Goal: Participate in discussion: Engage in conversation with other users on a specific topic

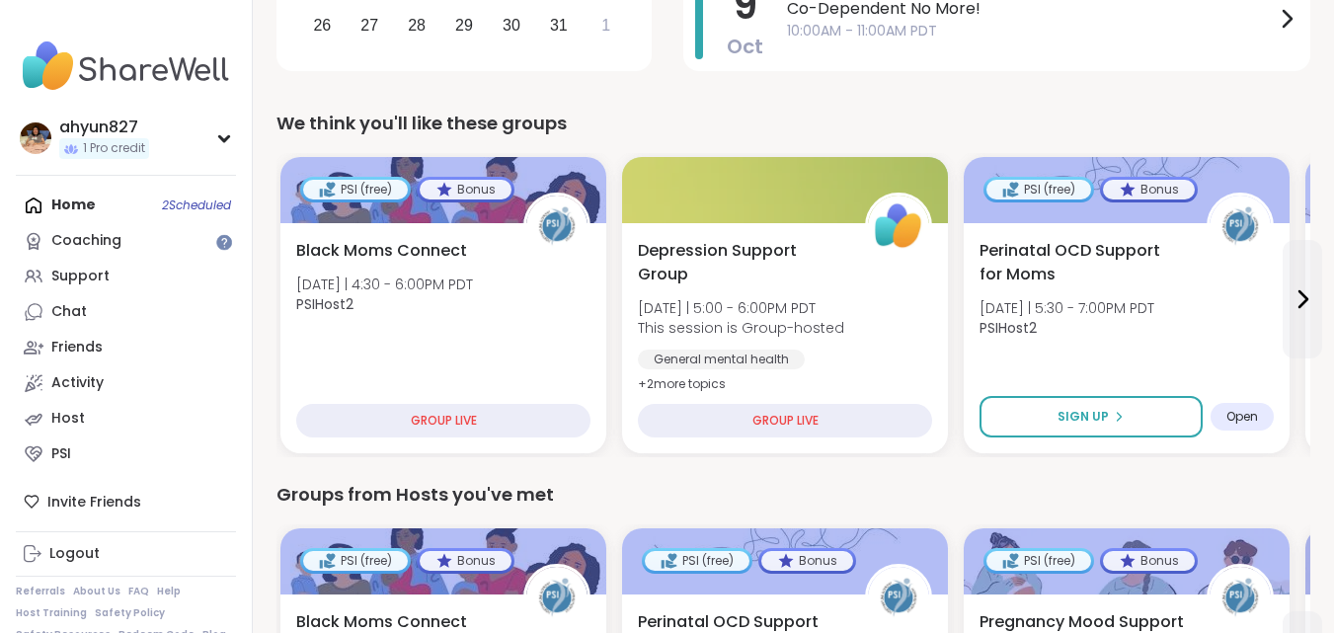
click at [118, 201] on div "Home 2 Scheduled Coaching Support Chat Friends Activity Host PSI" at bounding box center [126, 330] width 220 height 284
click at [88, 202] on div "Home 2 Scheduled Coaching Support Chat Friends Activity Host PSI" at bounding box center [126, 330] width 220 height 284
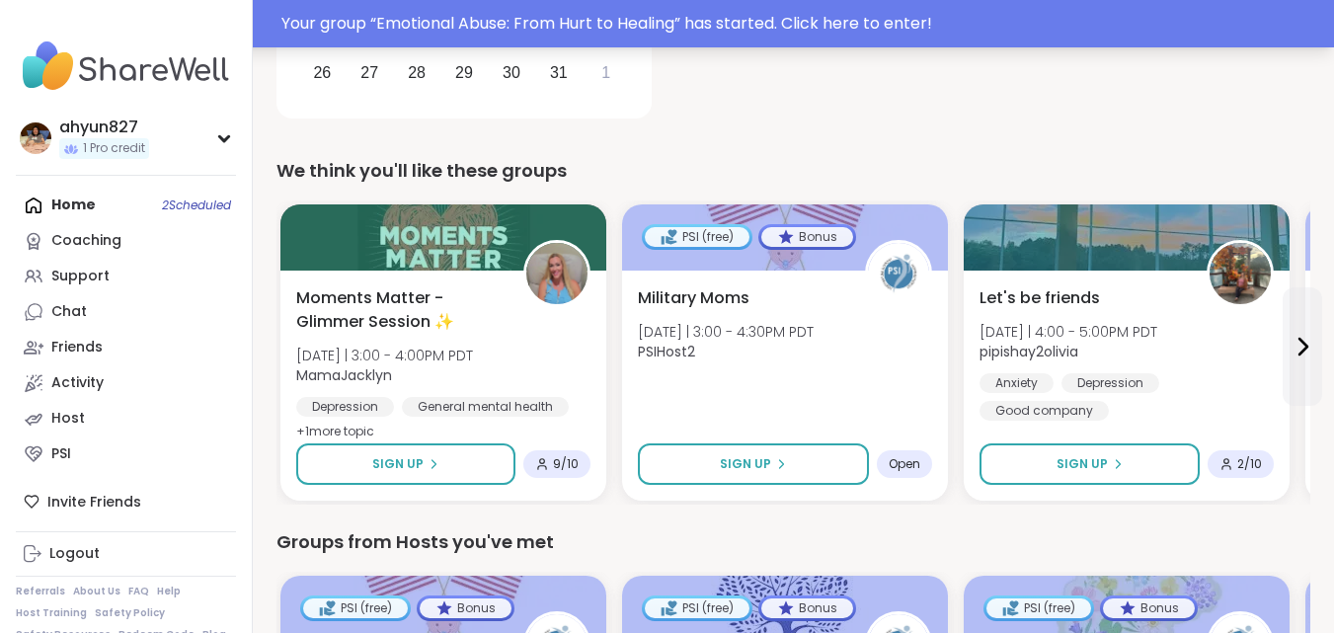
click at [896, 14] on div "Your group “ Emotional Abuse: From Hurt to Healing ” has started. Click here to…" at bounding box center [801, 24] width 1040 height 24
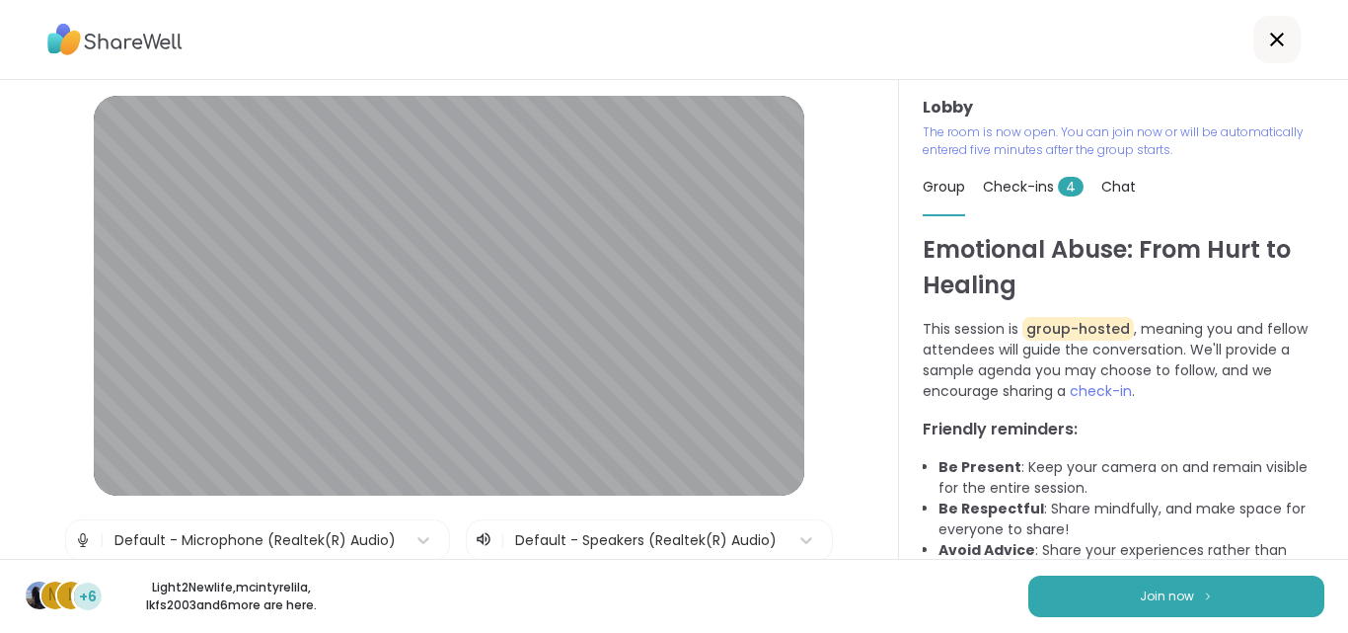
click at [1017, 182] on span "Check-ins 4" at bounding box center [1033, 187] width 101 height 20
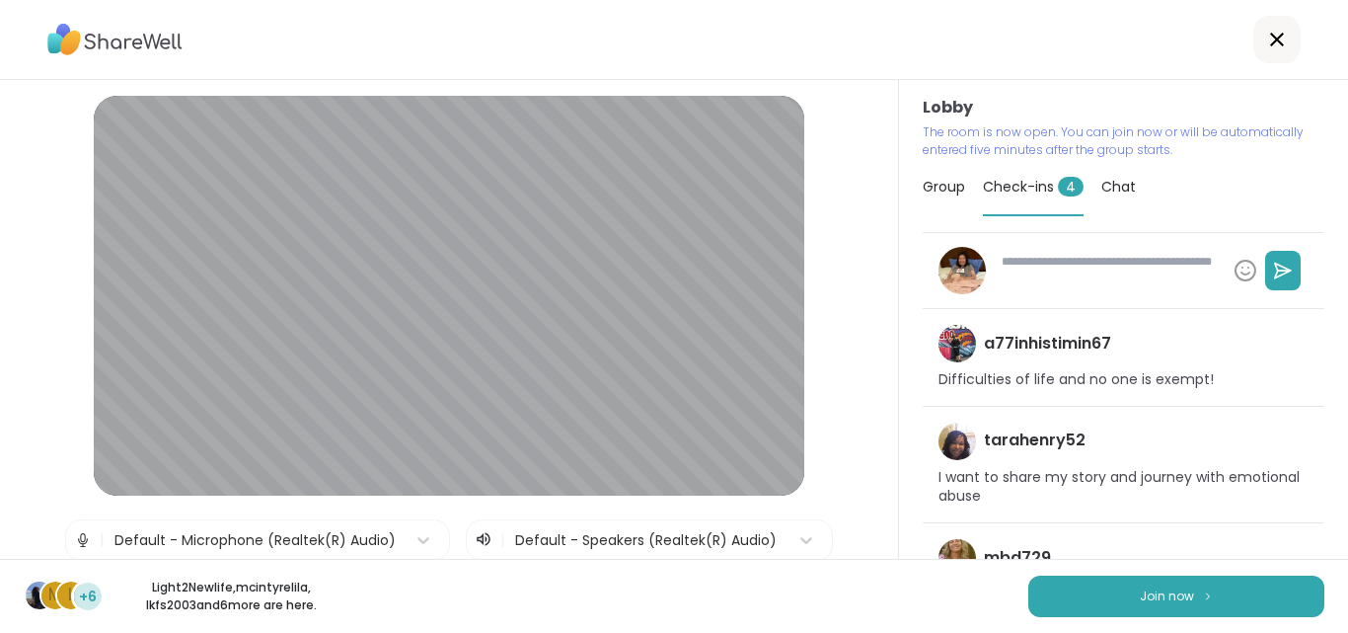
type textarea "*"
click at [923, 189] on span "Group" at bounding box center [944, 187] width 42 height 20
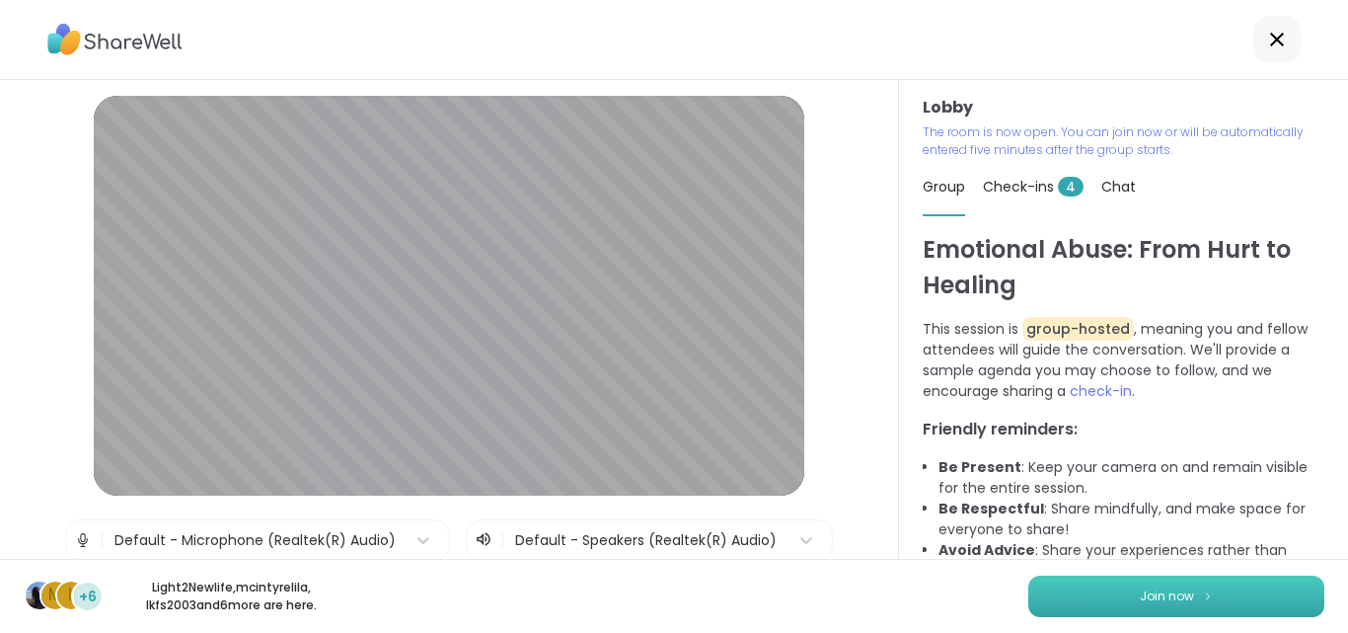
click at [1251, 587] on button "Join now" at bounding box center [1177, 595] width 296 height 41
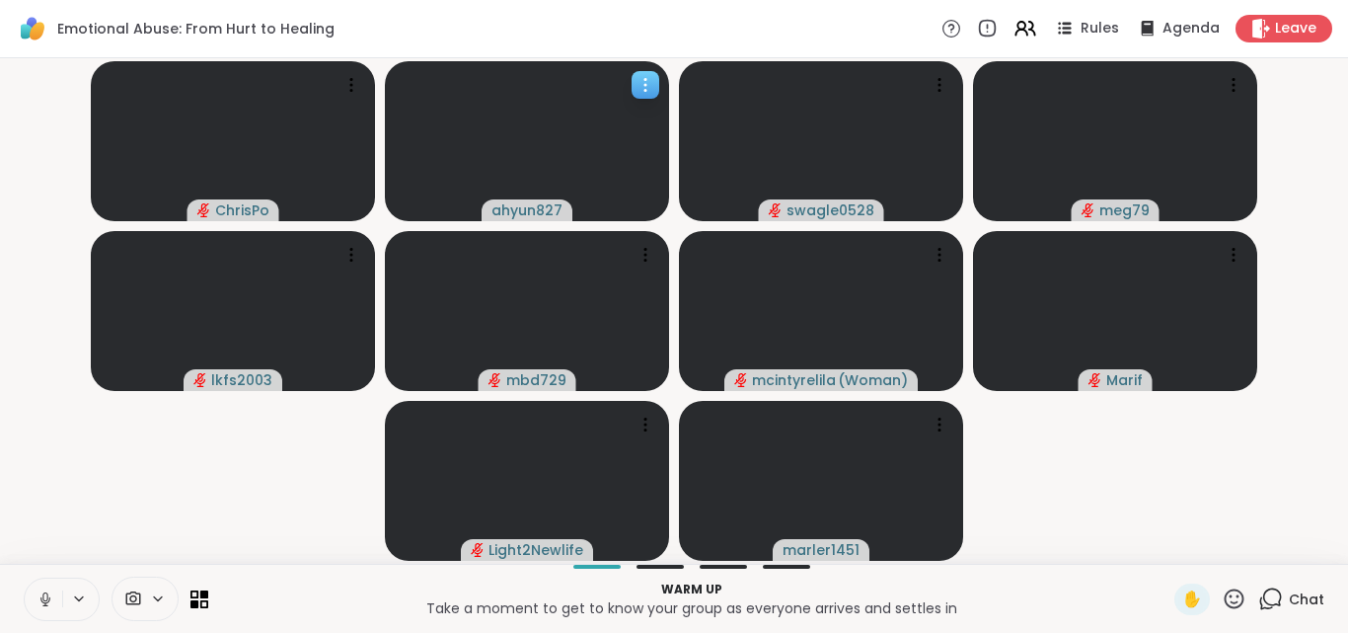
click at [641, 83] on icon at bounding box center [646, 85] width 20 height 20
click at [345, 523] on video-player-container "ChrisPo ahyun827 swagle0528 meg79 Unstable connection lkfs2003 mbd729 mcintyrel…" at bounding box center [674, 311] width 1325 height 490
click at [1087, 27] on span "Rules" at bounding box center [1101, 29] width 40 height 21
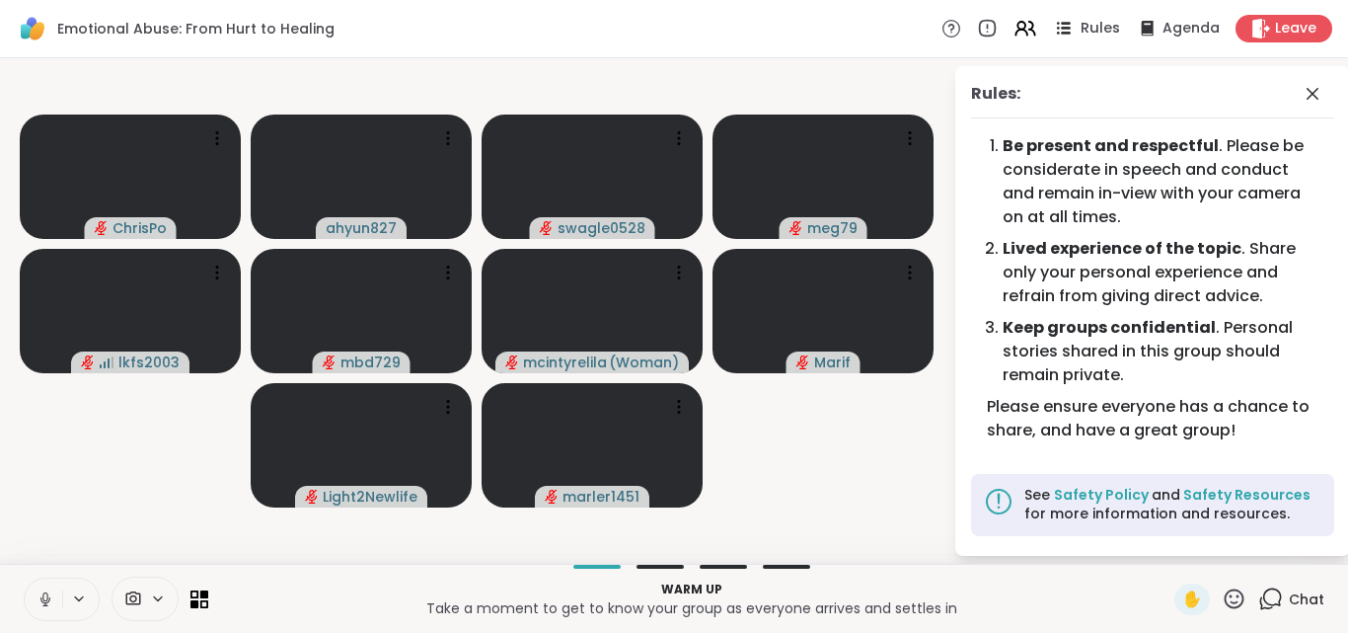
click at [1087, 27] on span "Rules" at bounding box center [1101, 29] width 40 height 21
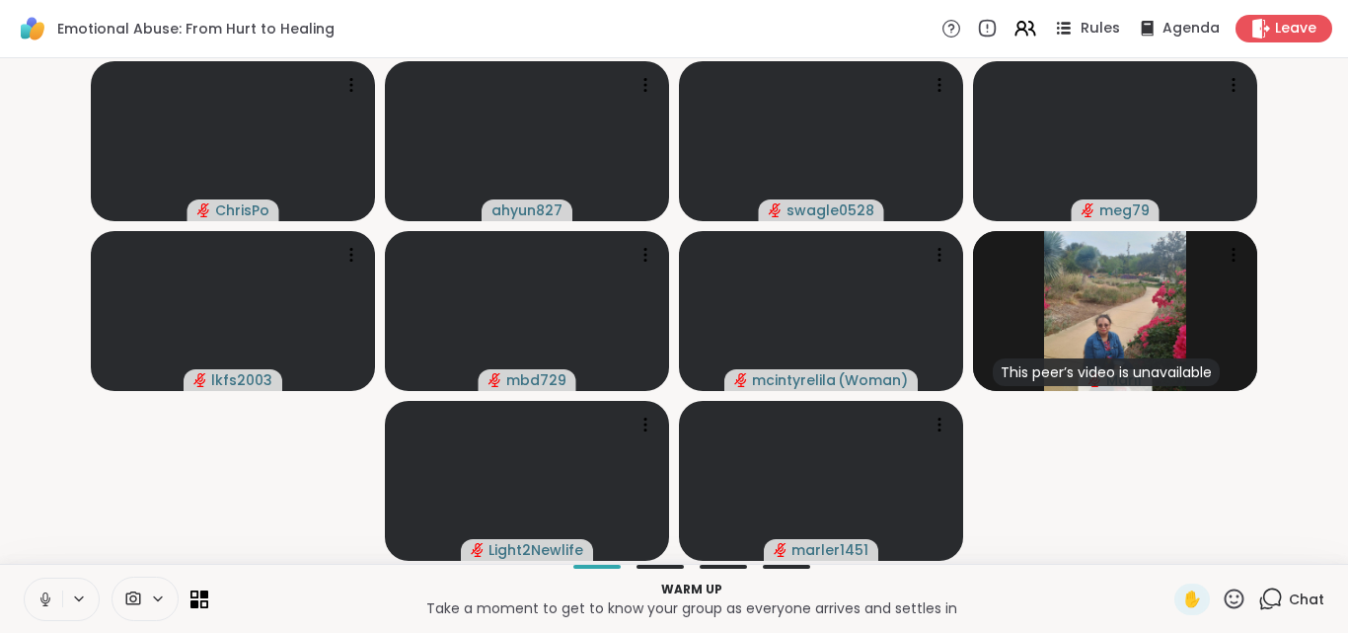
click at [1060, 32] on icon at bounding box center [1063, 28] width 25 height 25
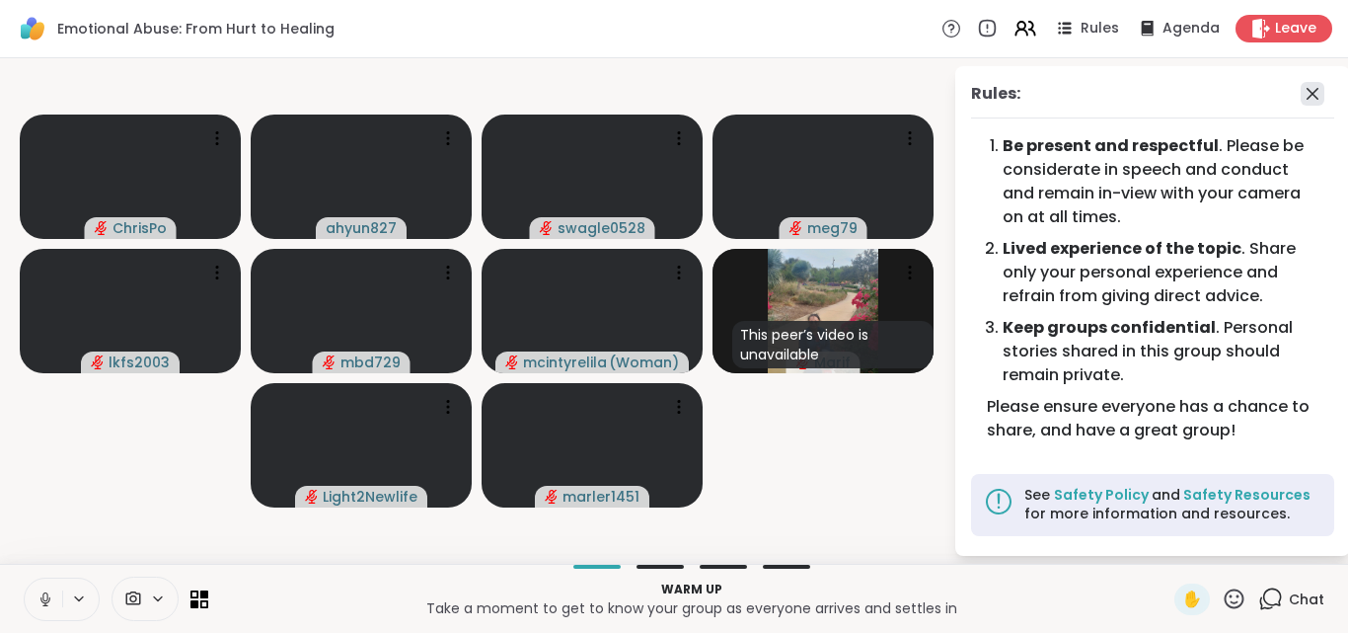
click at [1313, 91] on icon at bounding box center [1313, 94] width 24 height 24
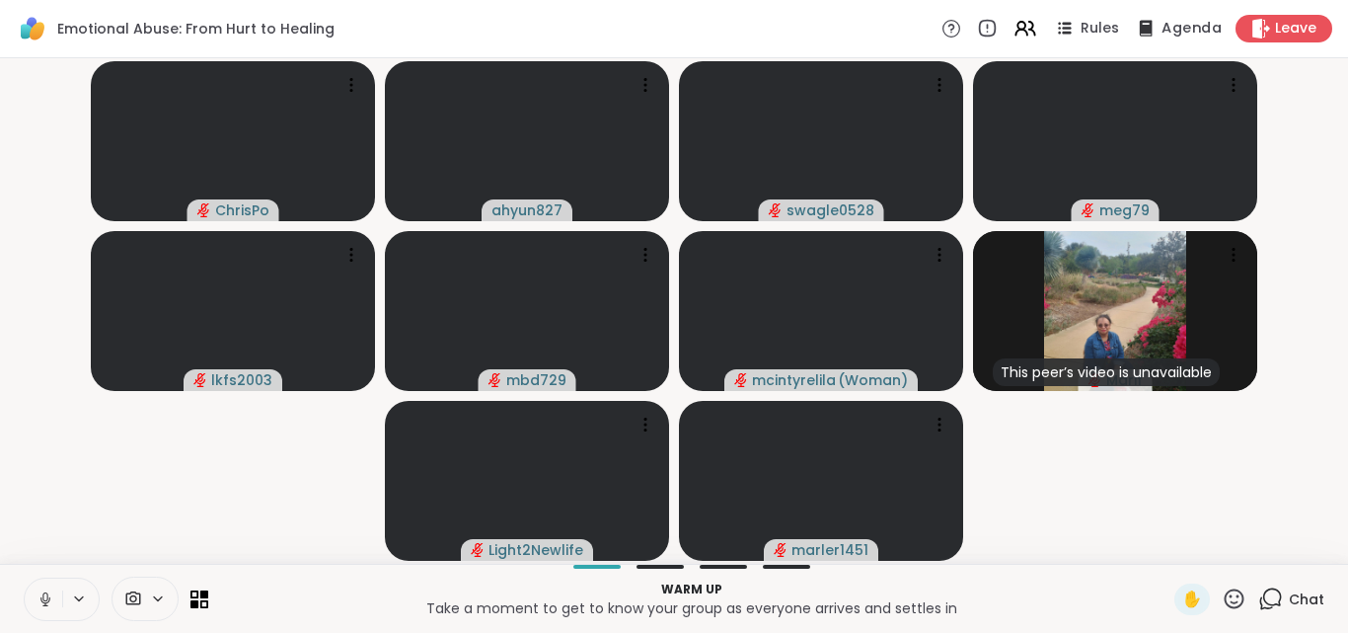
click at [1177, 30] on span "Agenda" at bounding box center [1192, 29] width 60 height 21
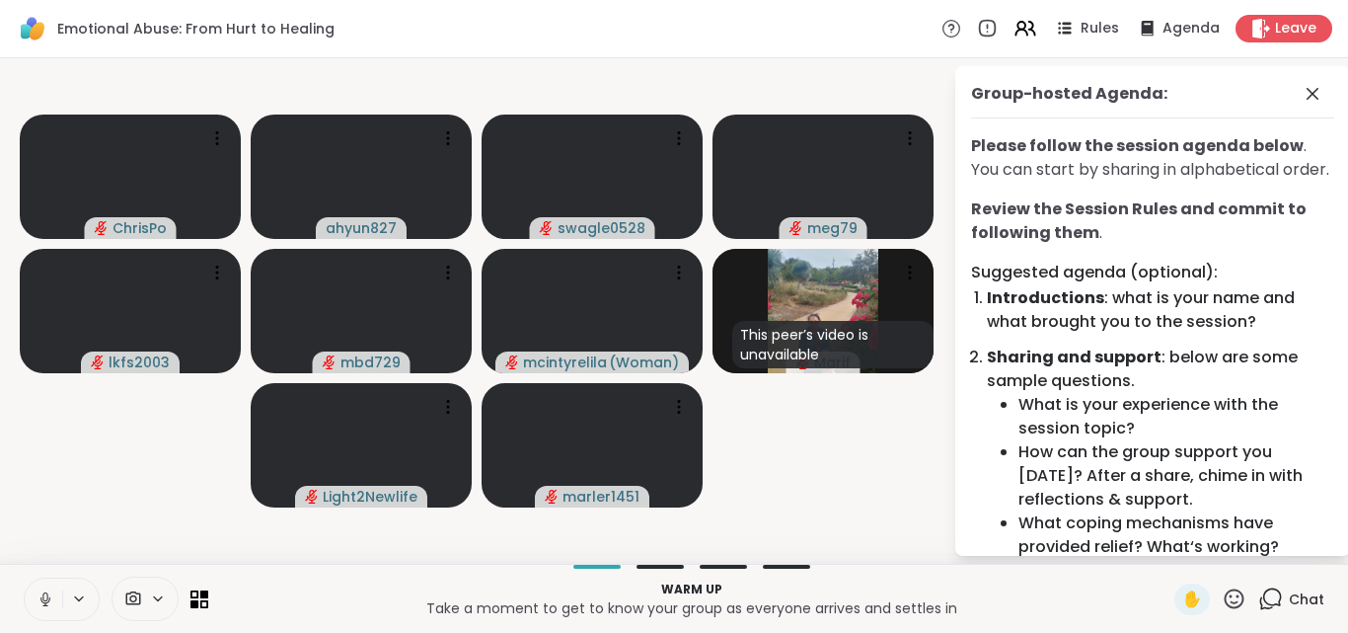
click at [1137, 417] on li "What is your experience with the session topic?" at bounding box center [1177, 416] width 316 height 47
click at [1160, 331] on li "Introductions : what is your name and what brought you to the session?" at bounding box center [1160, 309] width 347 height 47
click at [1301, 95] on icon at bounding box center [1313, 94] width 24 height 24
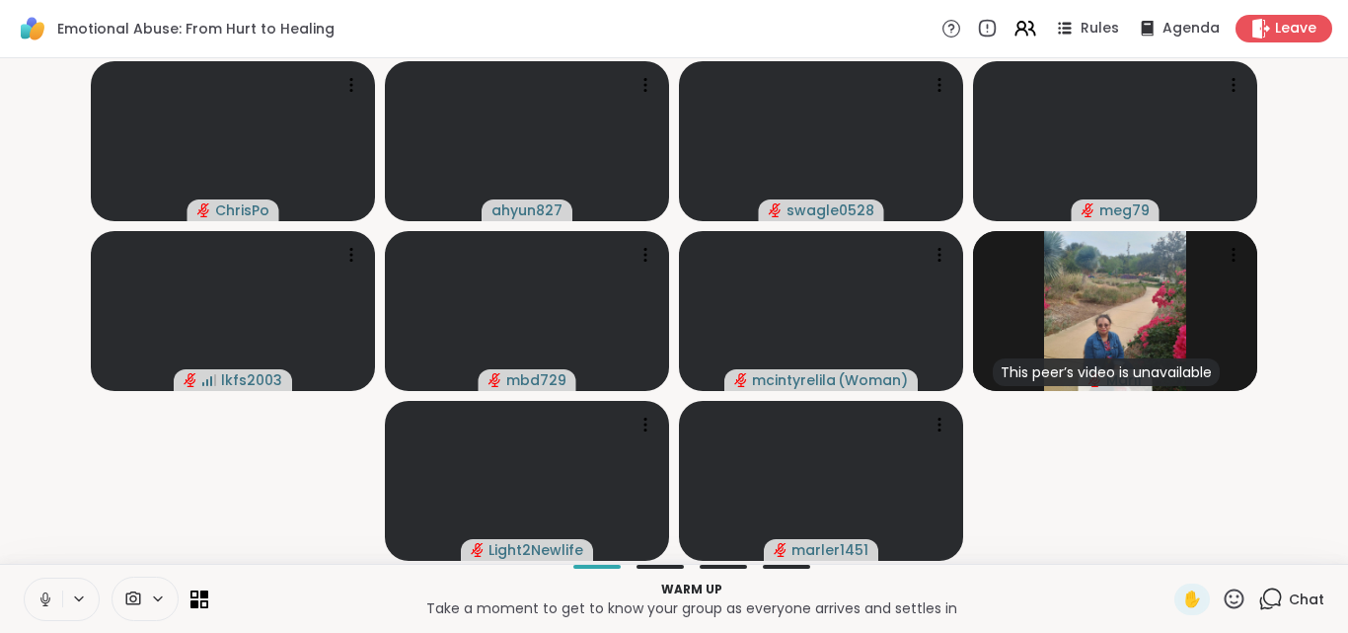
click at [654, 569] on div "Warm up Take a moment to get to know your group as everyone arrives and settles…" at bounding box center [674, 598] width 1348 height 69
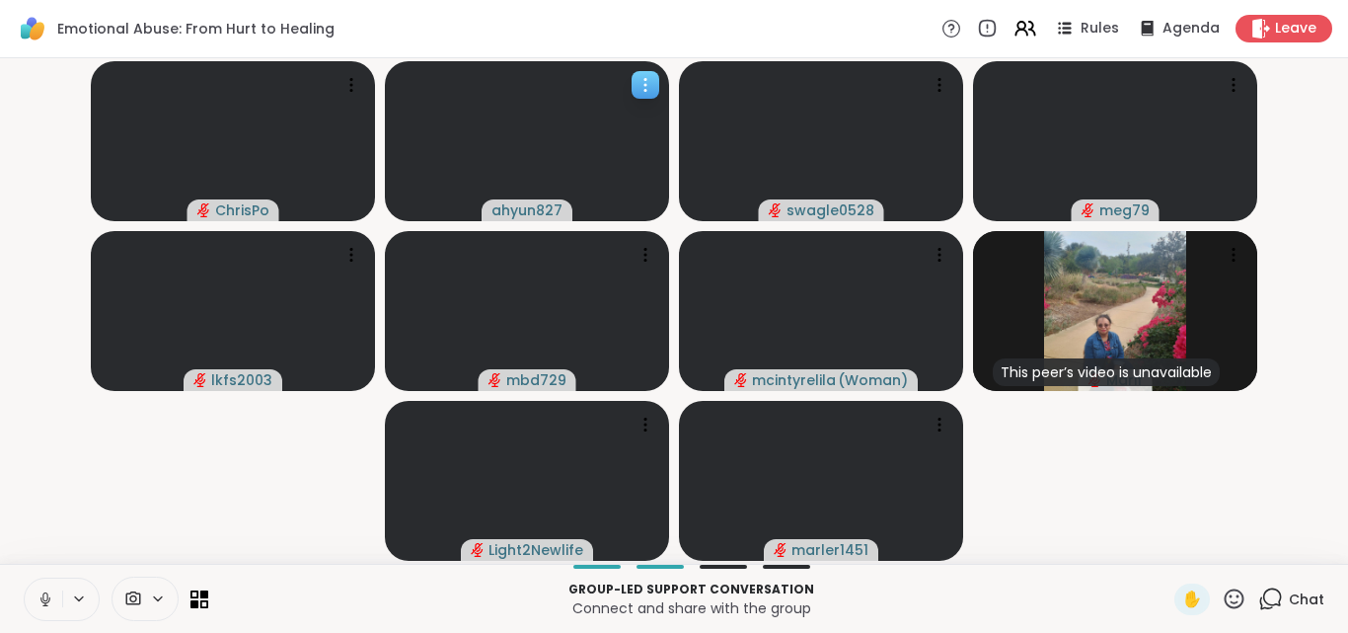
click at [635, 80] on div at bounding box center [646, 85] width 28 height 28
click at [559, 31] on div "Emotional Abuse: From Hurt to Healing Rules Agenda Leave" at bounding box center [674, 29] width 1348 height 58
click at [1302, 33] on span "Leave" at bounding box center [1296, 29] width 43 height 21
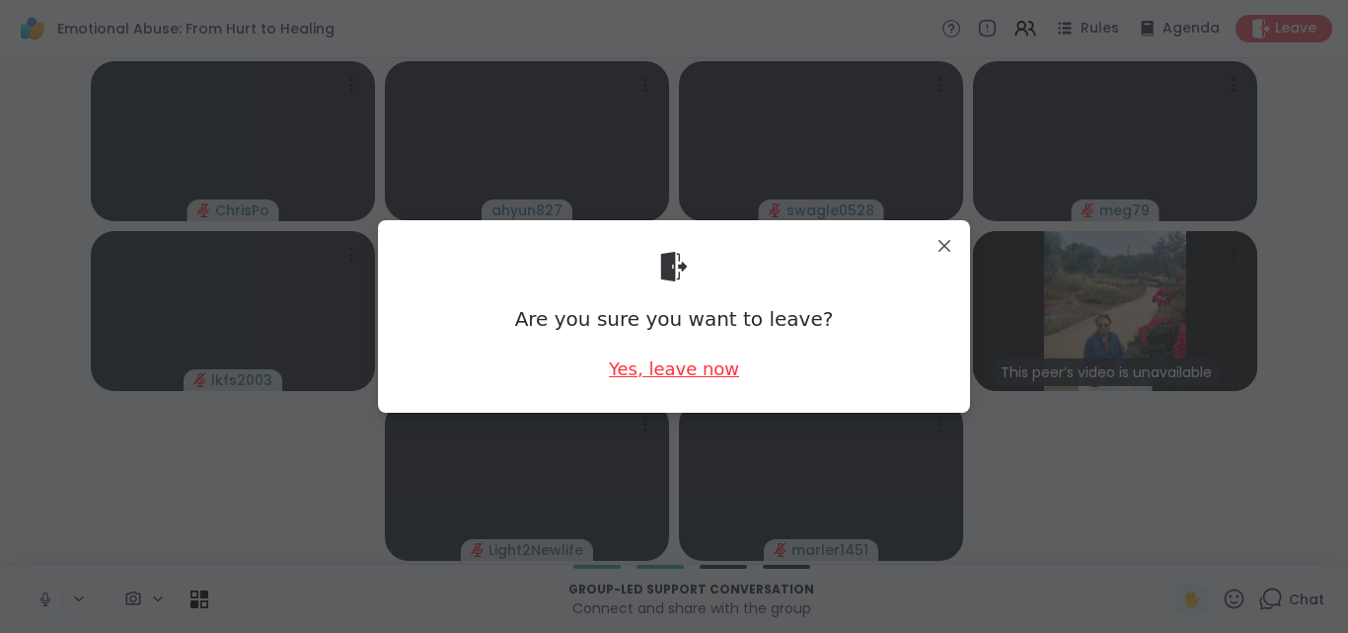
click at [672, 371] on div "Yes, leave now" at bounding box center [674, 368] width 130 height 25
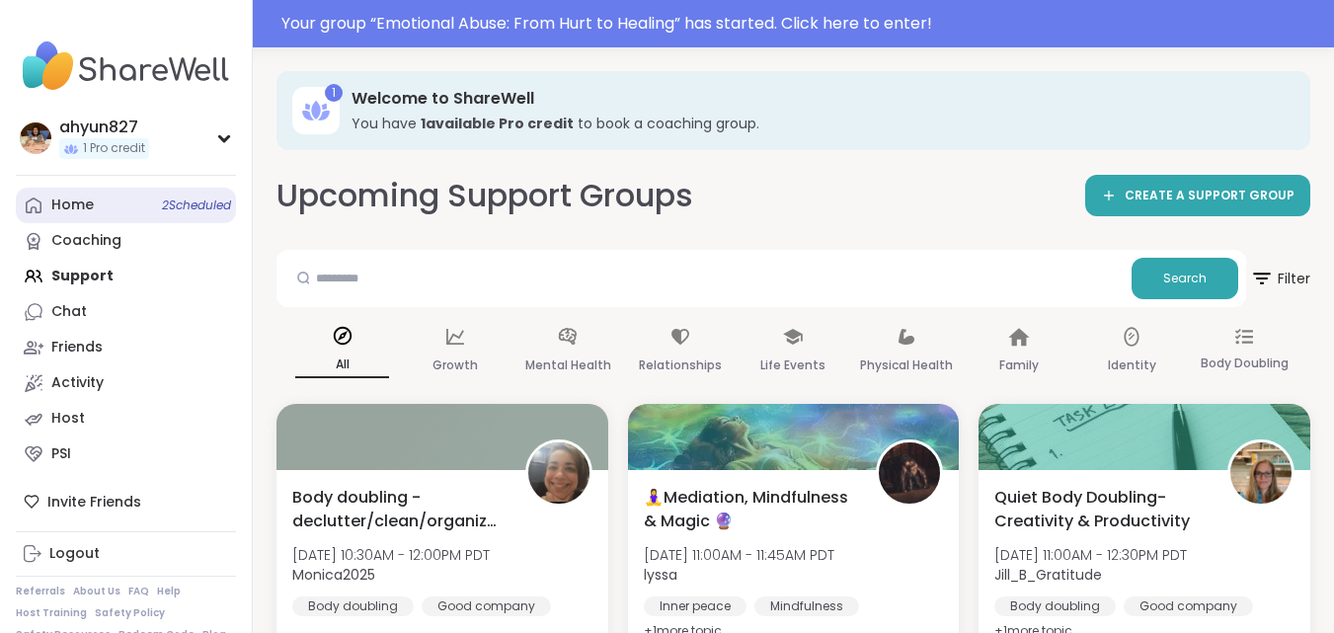
click at [204, 211] on span "2 Scheduled" at bounding box center [196, 205] width 69 height 16
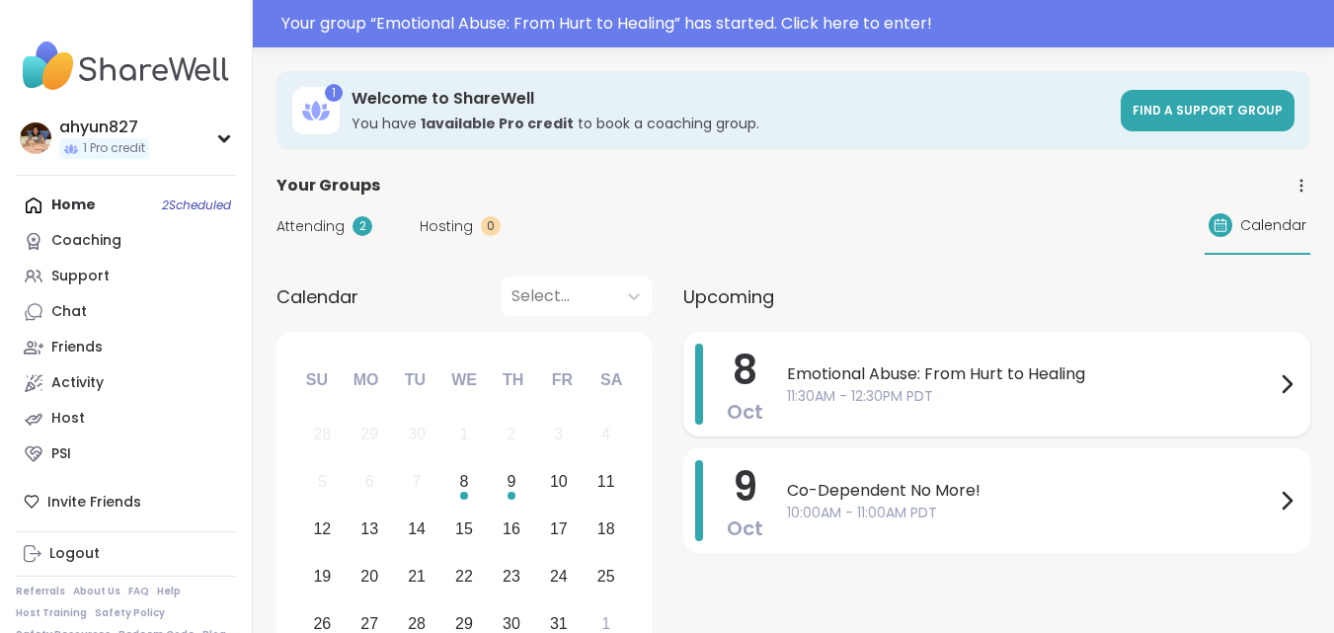
click at [1287, 383] on icon at bounding box center [1286, 384] width 24 height 24
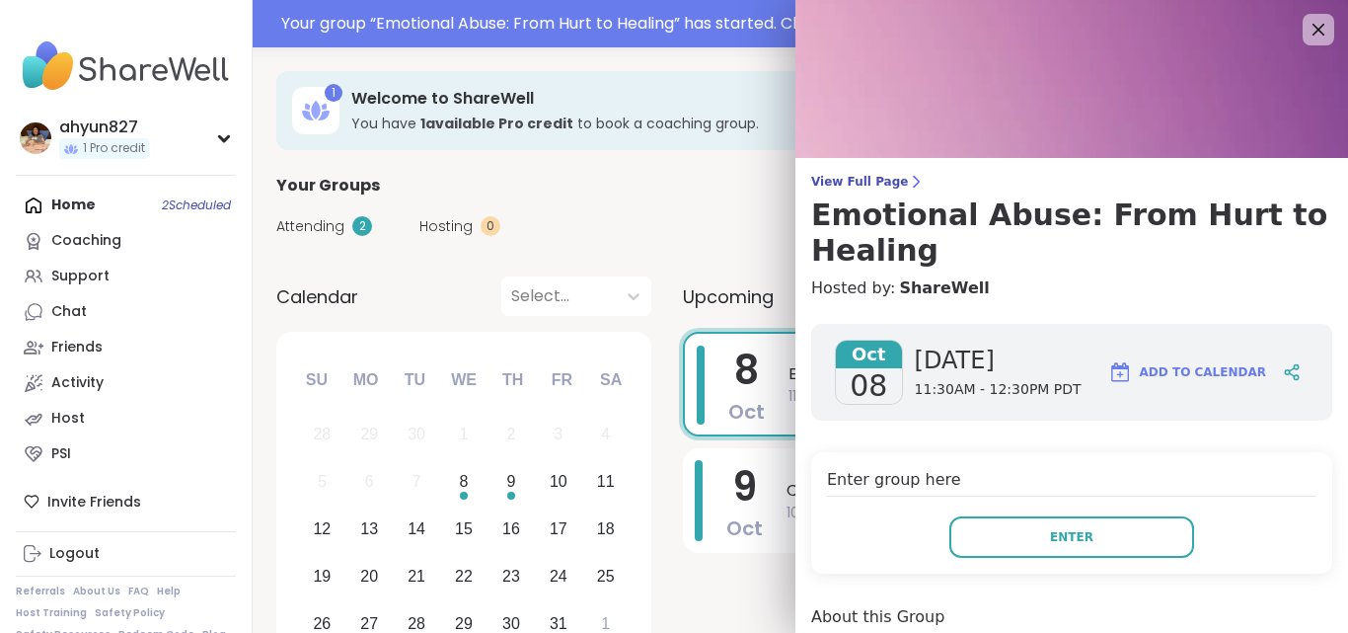
scroll to position [553, 0]
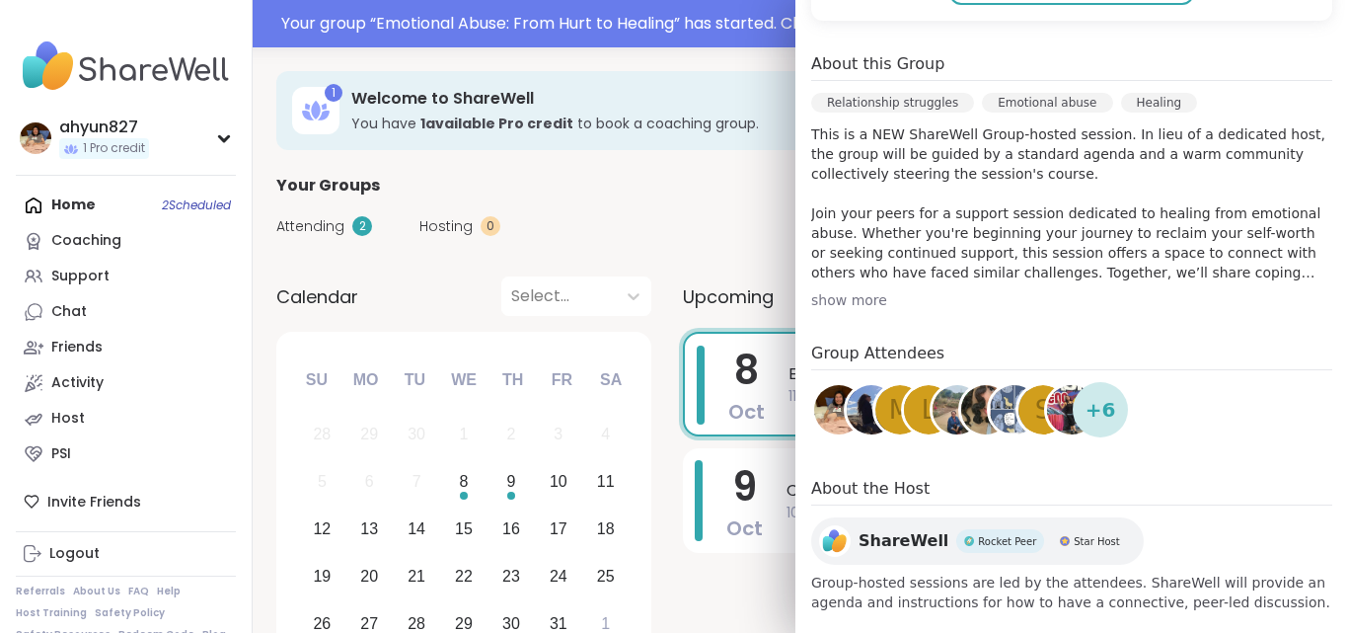
click at [840, 307] on div "show more" at bounding box center [1071, 300] width 521 height 20
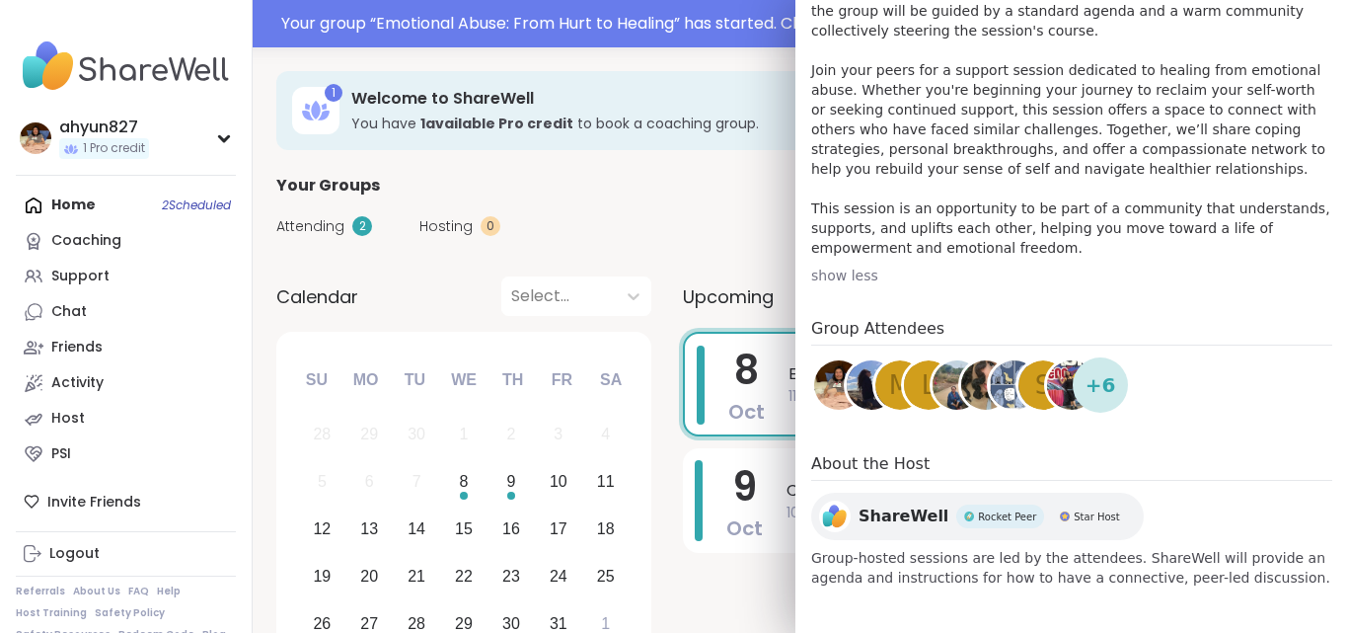
scroll to position [698, 0]
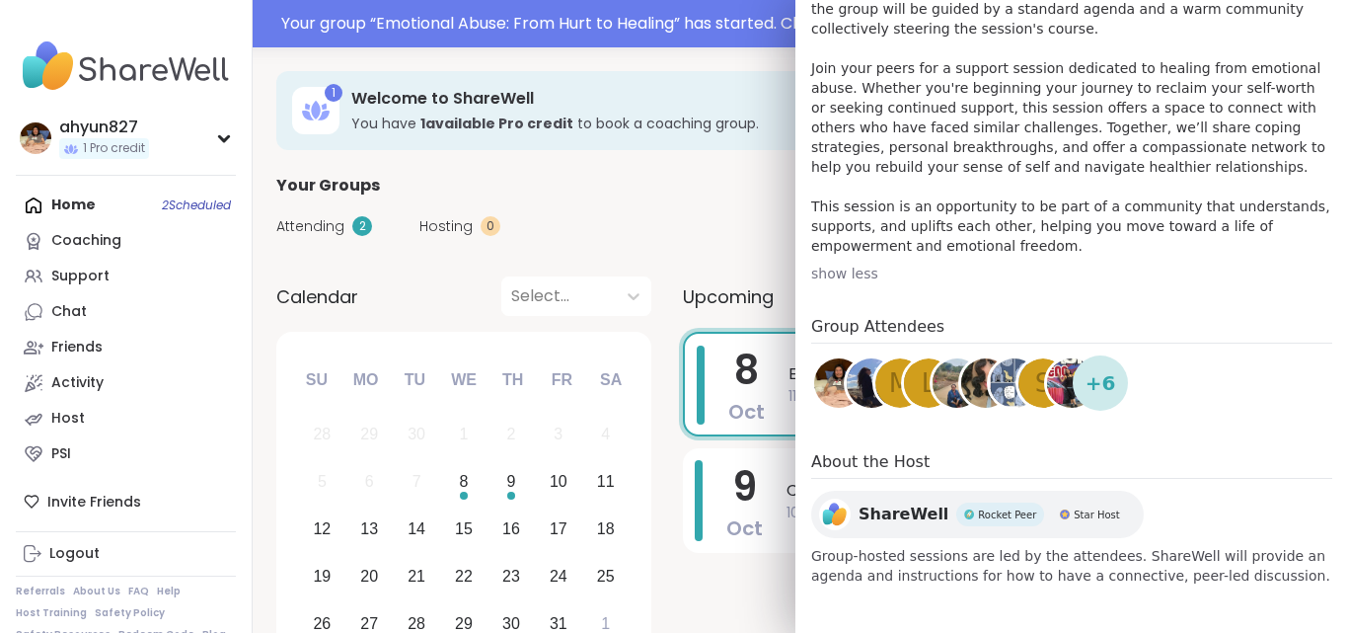
click at [821, 380] on img at bounding box center [838, 382] width 49 height 49
